Goal: Entertainment & Leisure: Consume media (video, audio)

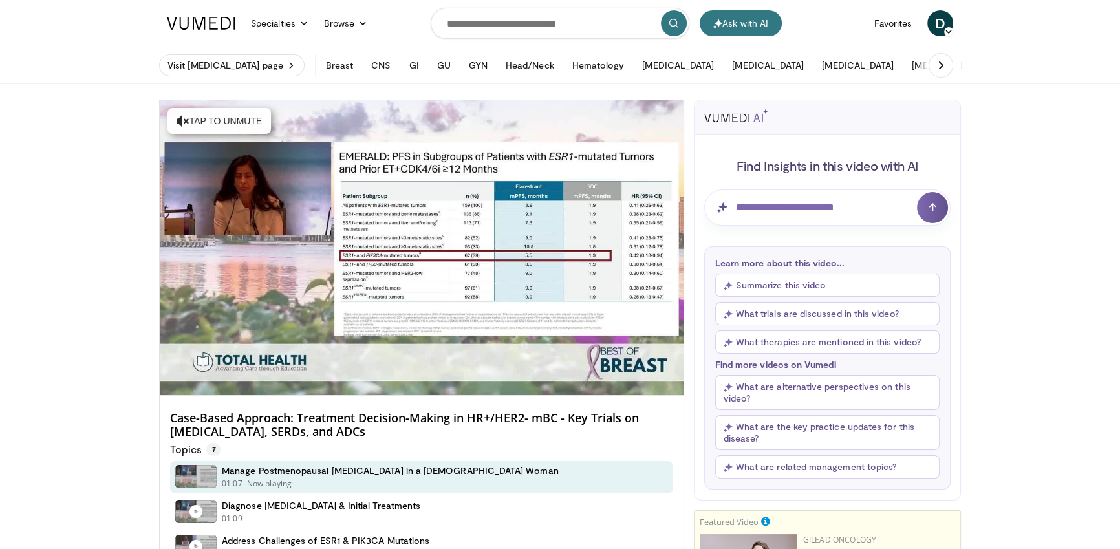
click at [382, 417] on h4 "Case-Based Approach: Treatment Decision-Making in HR+/HER2- mBC - Key Trials on…" at bounding box center [421, 425] width 503 height 28
click at [385, 417] on h4 "Case-Based Approach: Treatment Decision-Making in HR+/HER2- mBC - Key Trials on…" at bounding box center [421, 425] width 503 height 28
click at [387, 418] on h4 "Case-Based Approach: Treatment Decision-Making in HR+/HER2- mBC - Key Trials on…" at bounding box center [421, 425] width 503 height 28
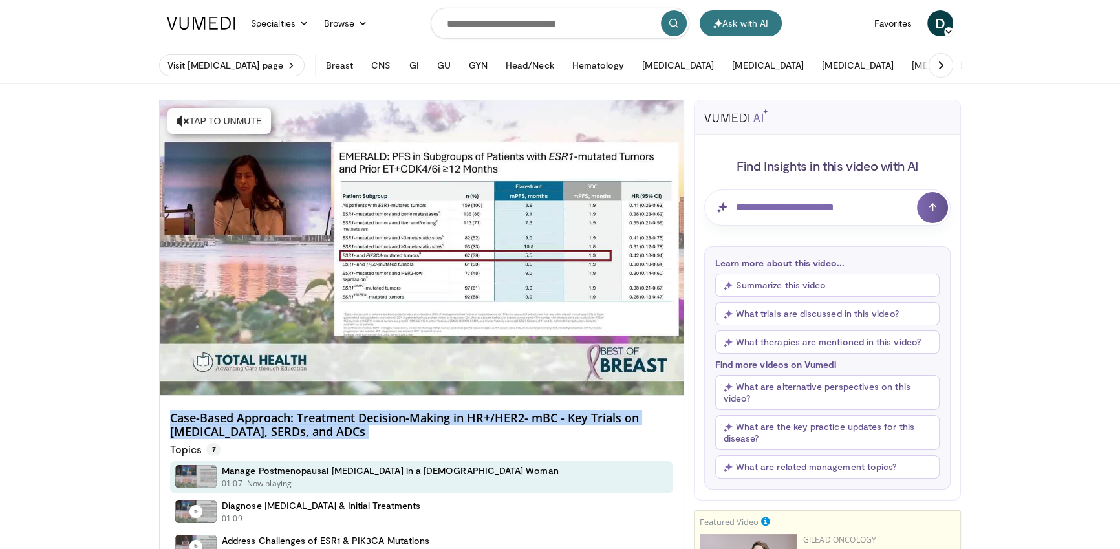
click at [387, 418] on h4 "Case-Based Approach: Treatment Decision-Making in HR+/HER2- mBC - Key Trials on…" at bounding box center [421, 425] width 503 height 28
